Goal: Task Accomplishment & Management: Manage account settings

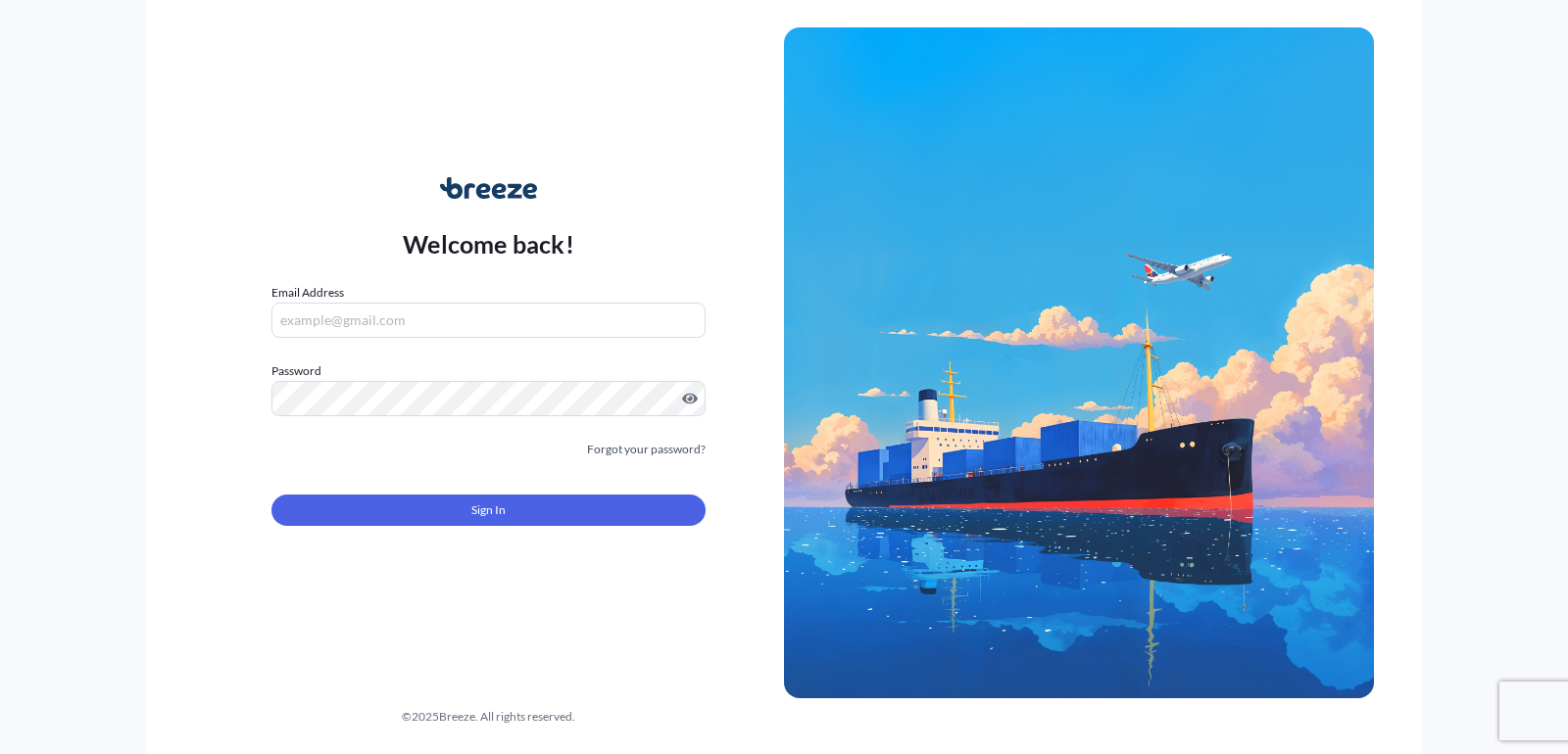
click at [455, 296] on div "Email Address" at bounding box center [488, 311] width 434 height 55
click at [455, 330] on input "Email Address" at bounding box center [488, 321] width 434 height 35
type input "[EMAIL_ADDRESS][DOMAIN_NAME]"
click at [495, 485] on div "Sign In" at bounding box center [488, 505] width 434 height 43
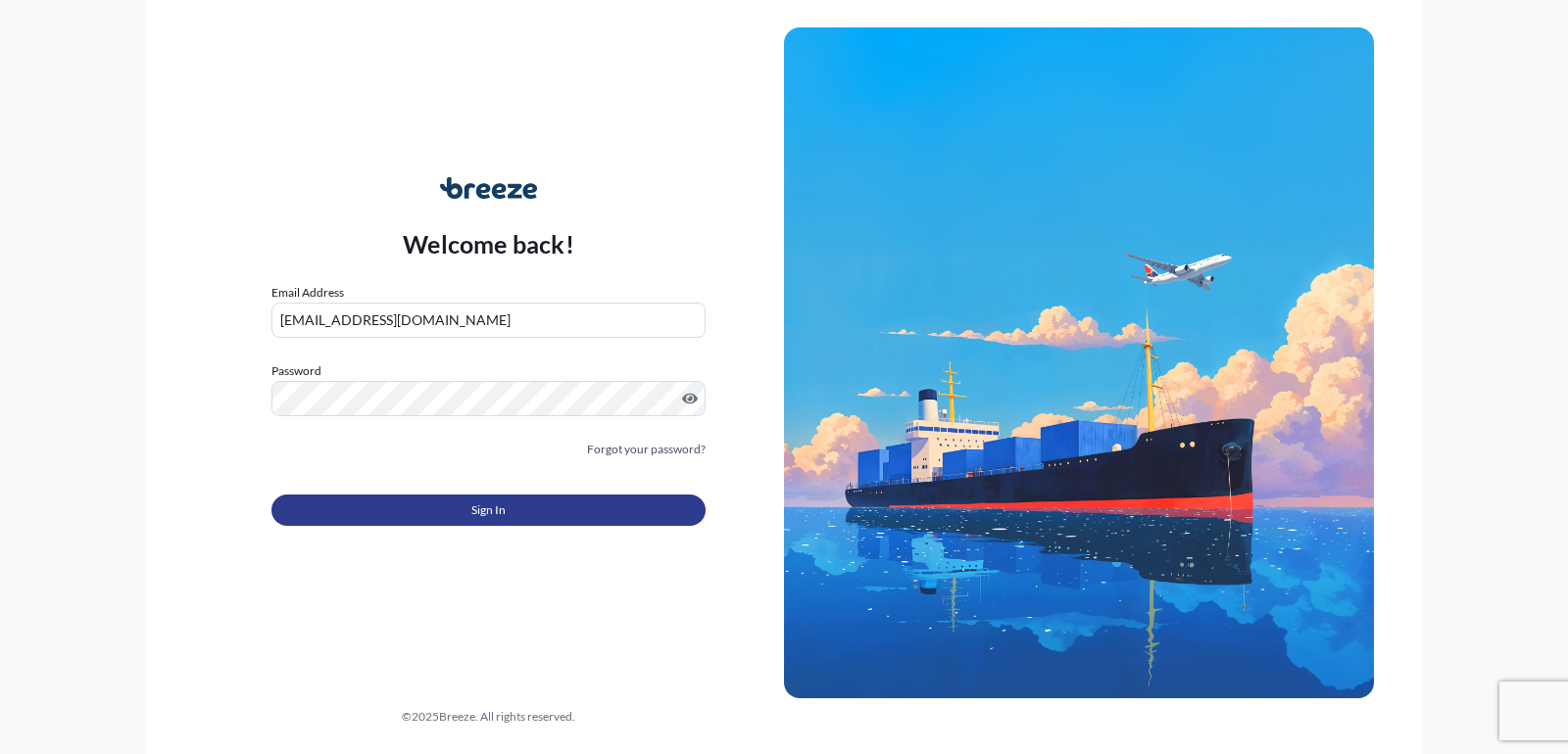
click at [495, 519] on span "Sign In" at bounding box center [488, 511] width 34 height 20
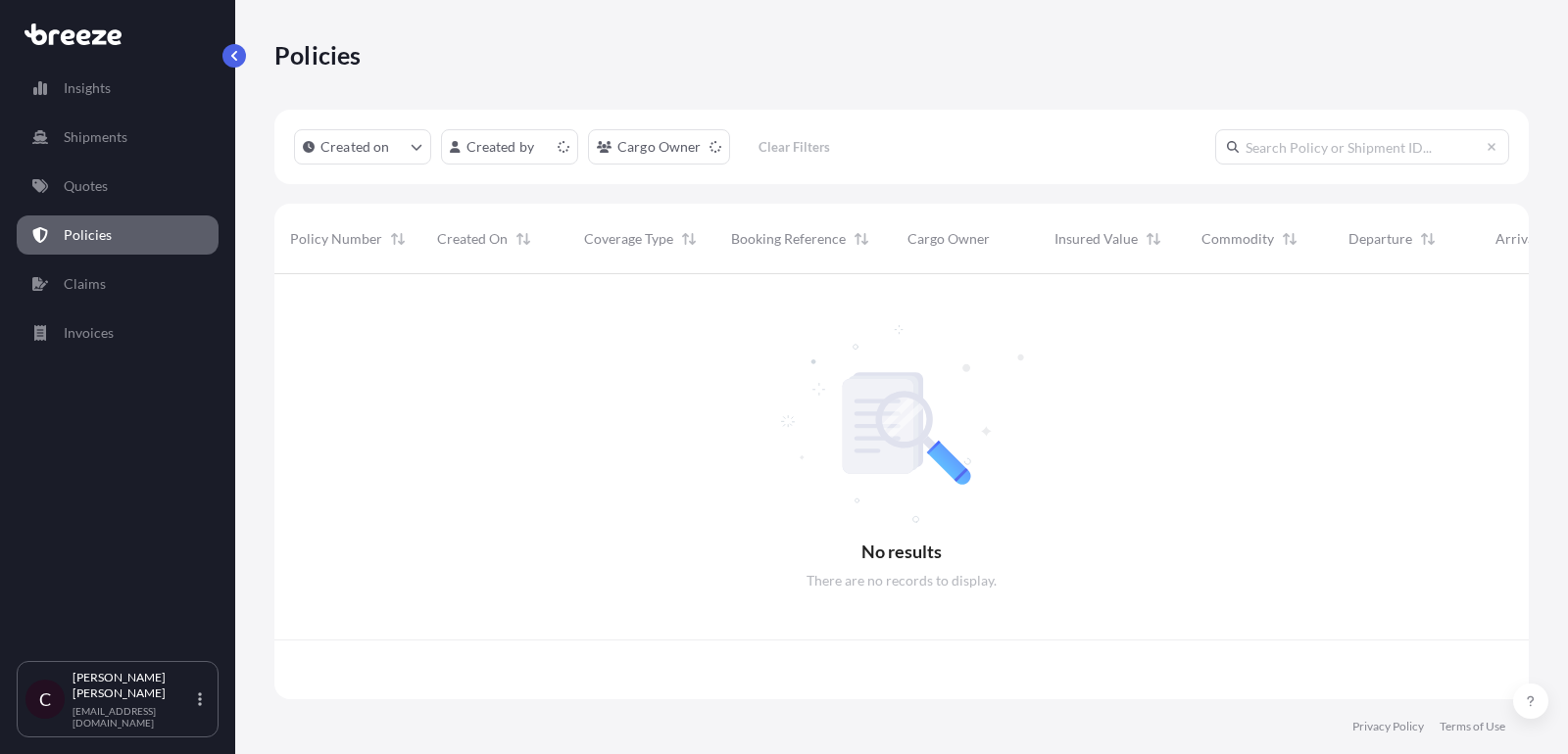
scroll to position [436, 1254]
